Goal: Information Seeking & Learning: Learn about a topic

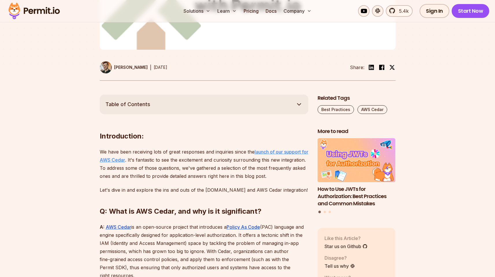
click at [117, 160] on u "launch of our support for AWS Cedar" at bounding box center [204, 156] width 209 height 14
